Goal: Information Seeking & Learning: Learn about a topic

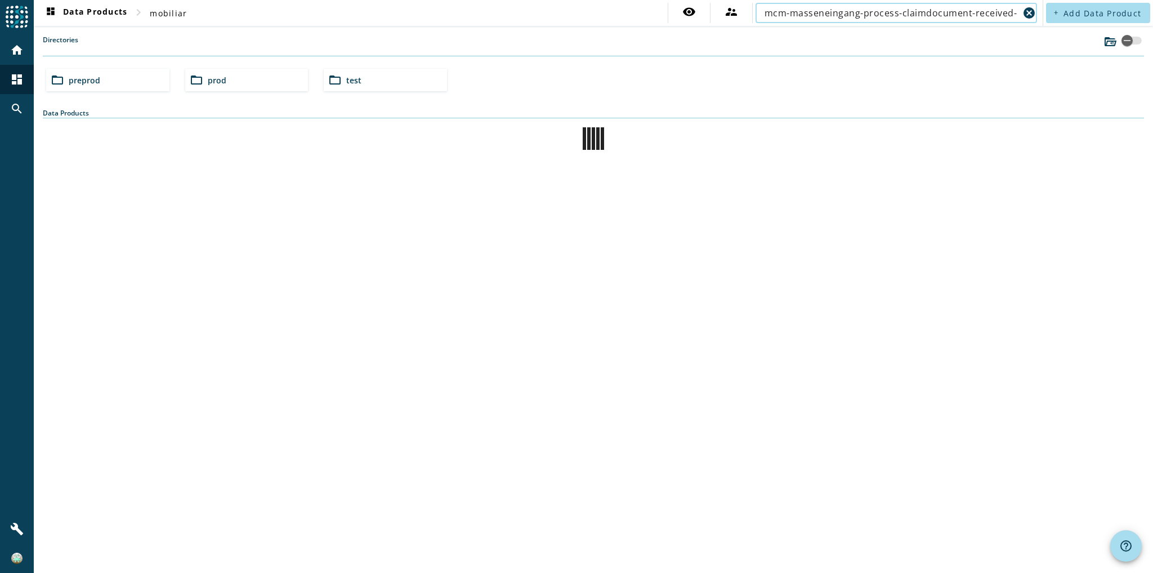
type input "mcm-masseneingang-process-claimdocument-received-"
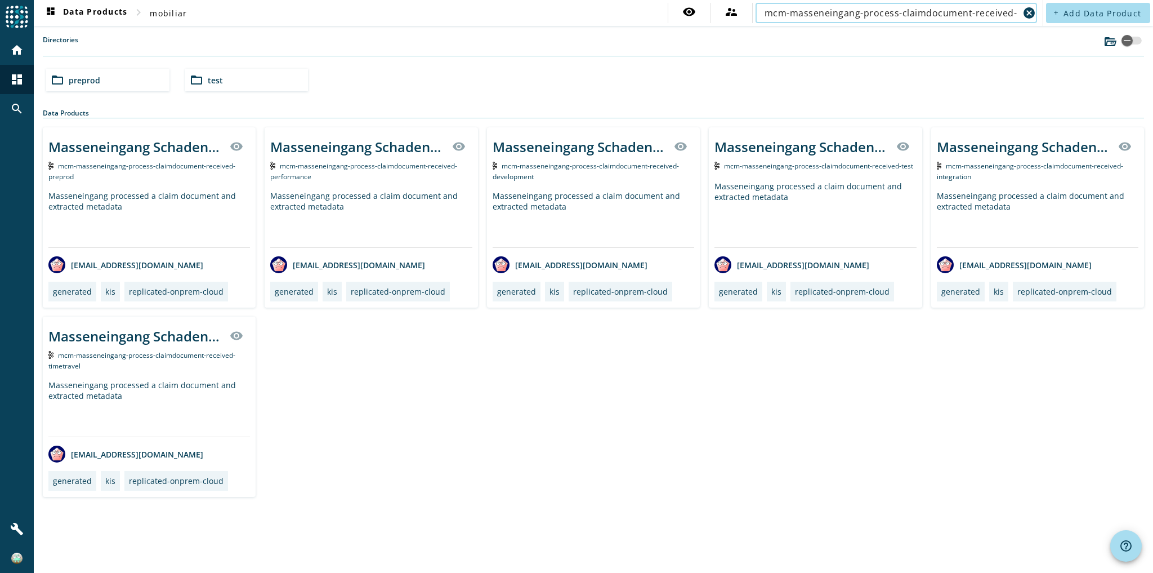
click at [191, 214] on div "Masseneingang processed a claim document and extracted metadata" at bounding box center [149, 218] width 202 height 57
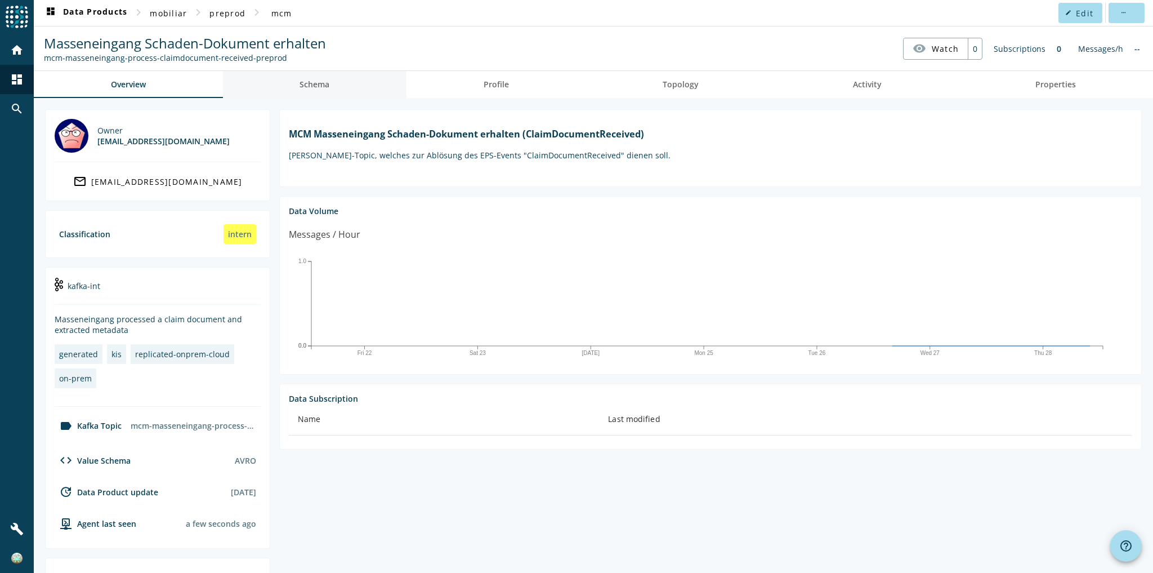
click at [339, 86] on link "Schema" at bounding box center [315, 84] width 184 height 27
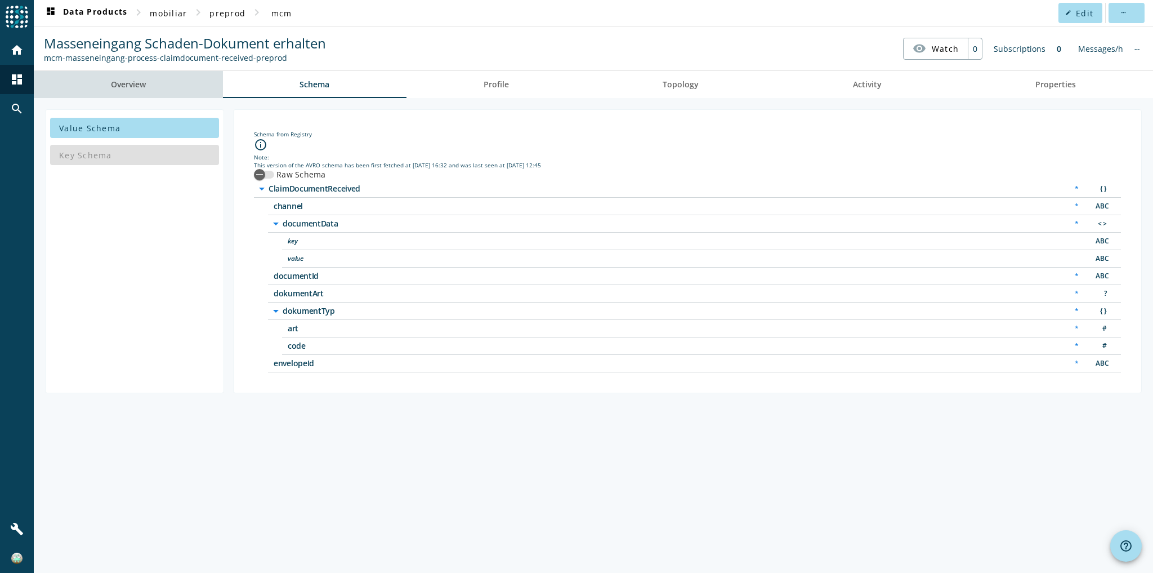
click at [153, 85] on link "Overview" at bounding box center [128, 84] width 189 height 27
